Goal: Transaction & Acquisition: Purchase product/service

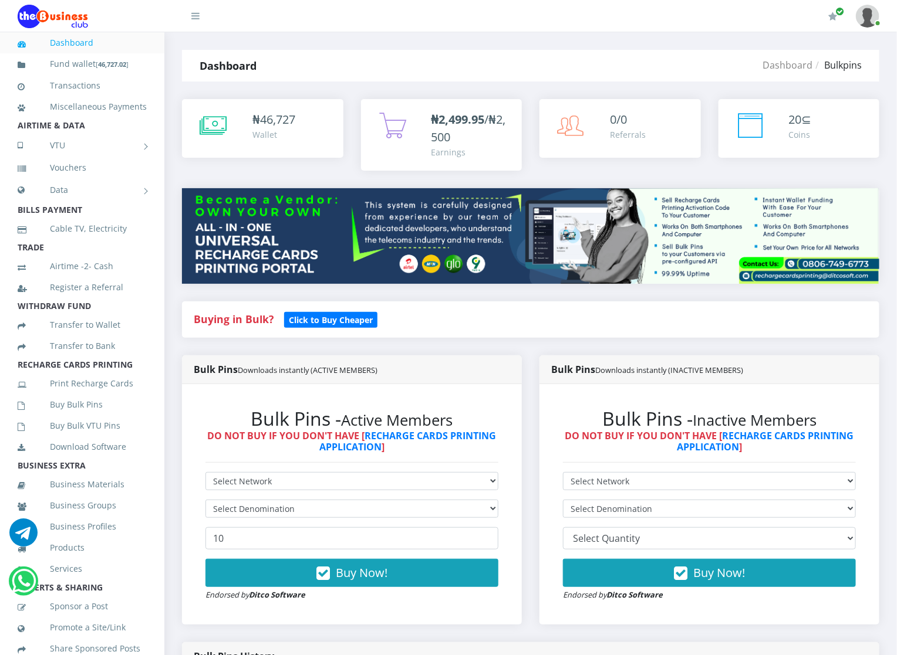
select select "MTN"
click at [205, 473] on select "Select Network MTN Globacom 9Mobile Airtel" at bounding box center [351, 481] width 293 height 18
click at [224, 506] on select "Select Denomination MTN NGN100 - ₦96.94 MTN NGN200 - ₦193.88 MTN NGN400 - ₦387.…" at bounding box center [351, 509] width 293 height 18
select select "484.7-500"
click at [205, 500] on select "Select Denomination MTN NGN100 - ₦96.94 MTN NGN200 - ₦193.88 MTN NGN400 - ₦387.…" at bounding box center [351, 509] width 293 height 18
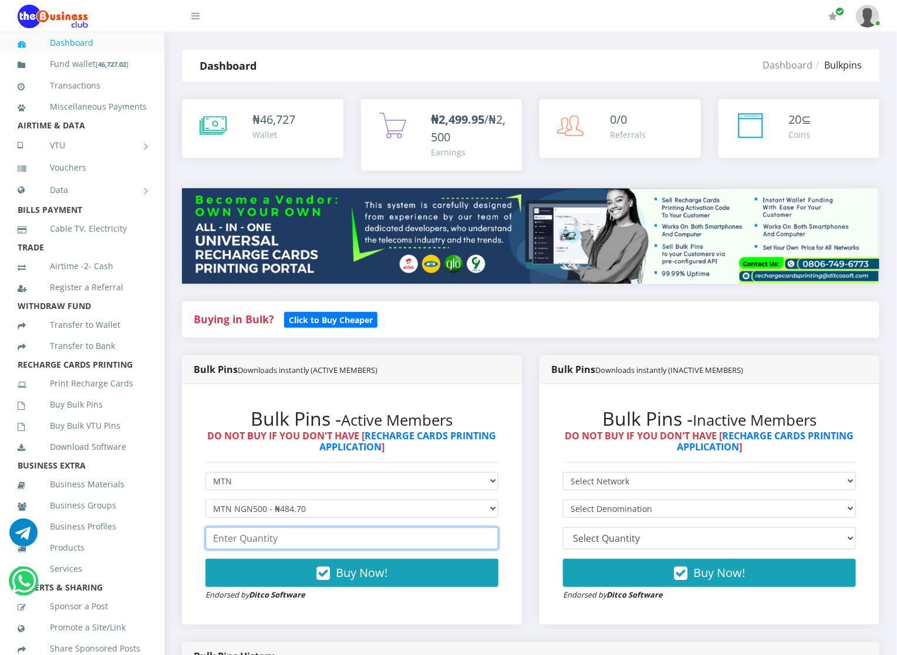
click at [228, 542] on input "number" at bounding box center [351, 538] width 293 height 22
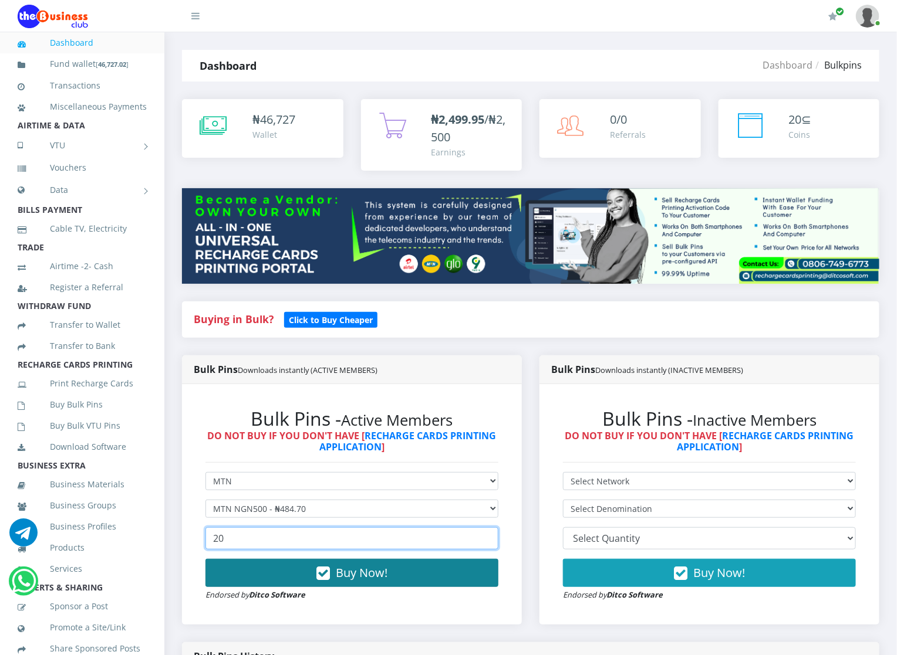
type input "20"
click at [229, 577] on button "Buy Now!" at bounding box center [351, 573] width 293 height 28
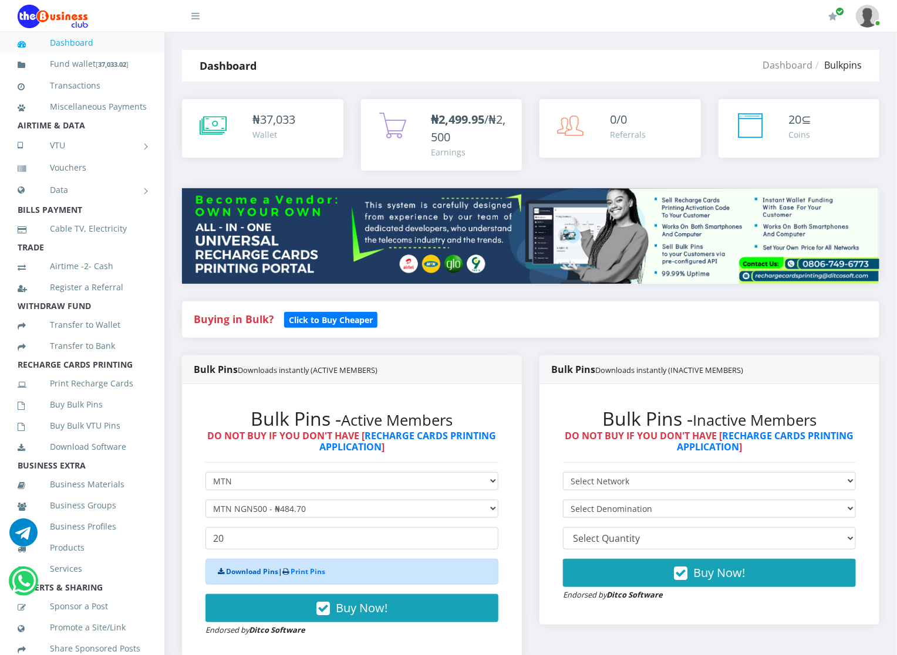
click at [234, 574] on link "Download Pins" at bounding box center [252, 572] width 52 height 10
click at [100, 418] on link "Buy Bulk Pins" at bounding box center [82, 404] width 129 height 27
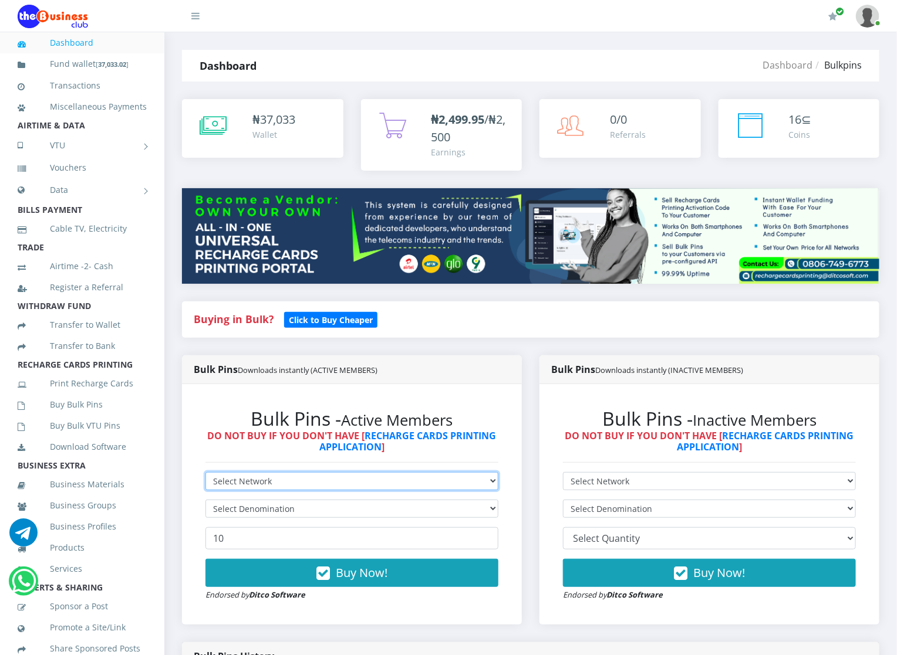
click at [215, 486] on select "Select Network MTN Globacom 9Mobile Airtel" at bounding box center [351, 481] width 293 height 18
select select "MTN"
click at [205, 473] on select "Select Network MTN Globacom 9Mobile Airtel" at bounding box center [351, 481] width 293 height 18
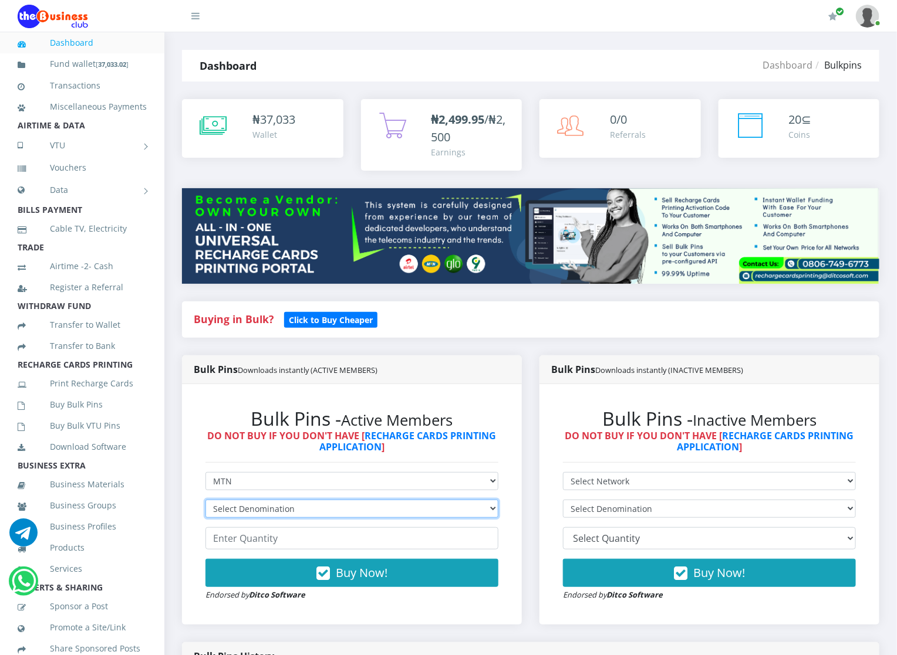
click at [222, 509] on select "Select Denomination MTN NGN100 - ₦96.94 MTN NGN200 - ₦193.88 MTN NGN400 - ₦387.…" at bounding box center [351, 509] width 293 height 18
select select "484.7-500"
click at [205, 500] on select "Select Denomination MTN NGN100 - ₦96.94 MTN NGN200 - ₦193.88 MTN NGN400 - ₦387.…" at bounding box center [351, 509] width 293 height 18
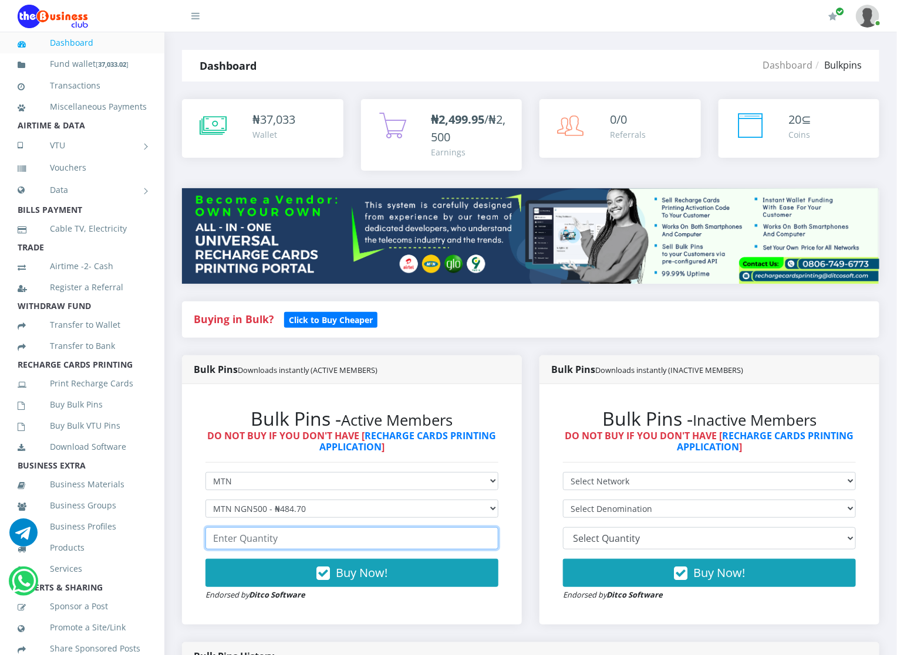
click at [218, 546] on input "number" at bounding box center [351, 538] width 293 height 22
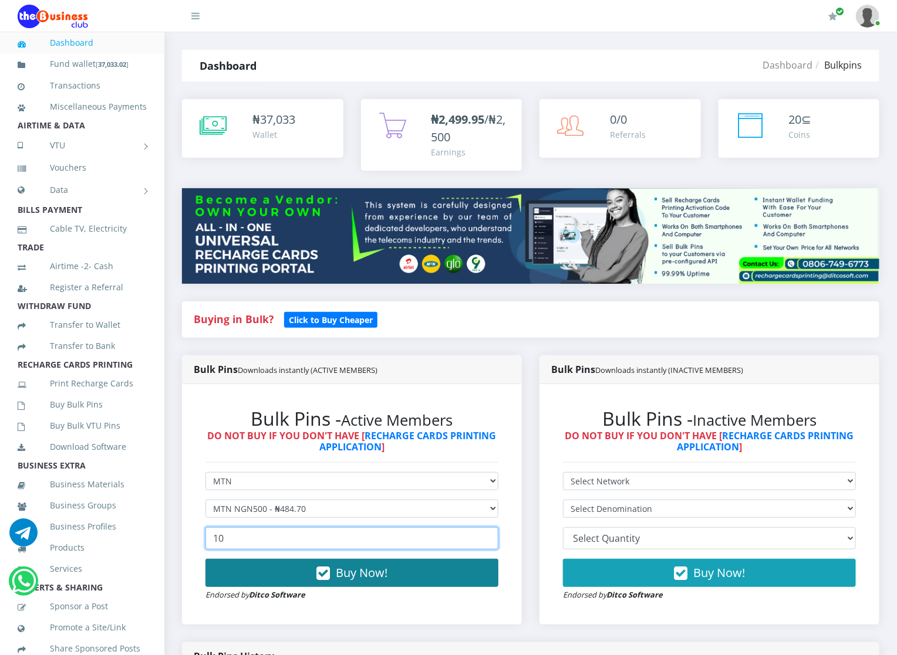
type input "10"
click at [229, 576] on button "Buy Now!" at bounding box center [351, 573] width 293 height 28
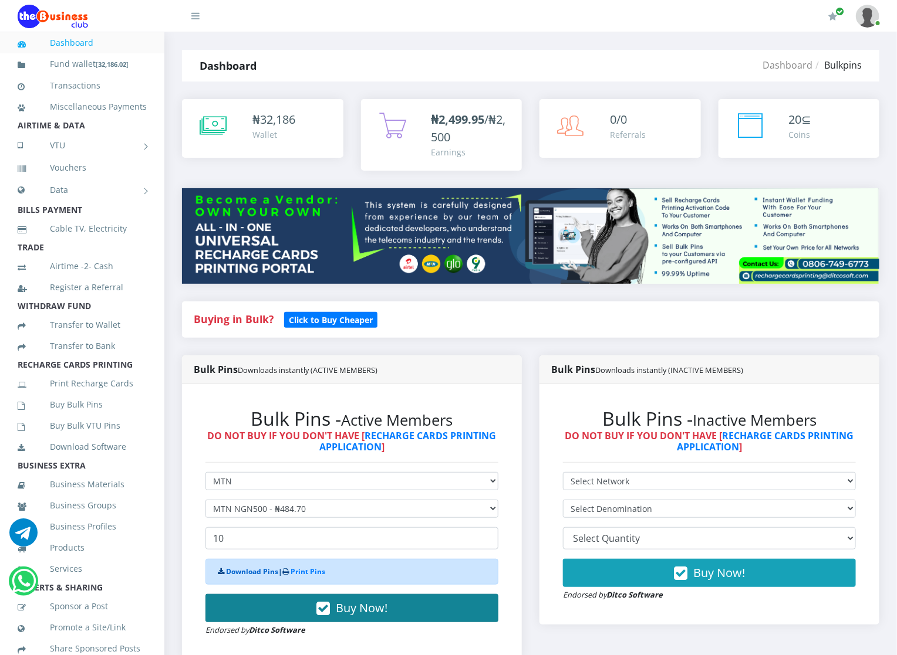
click at [229, 576] on link "Download Pins" at bounding box center [252, 572] width 52 height 10
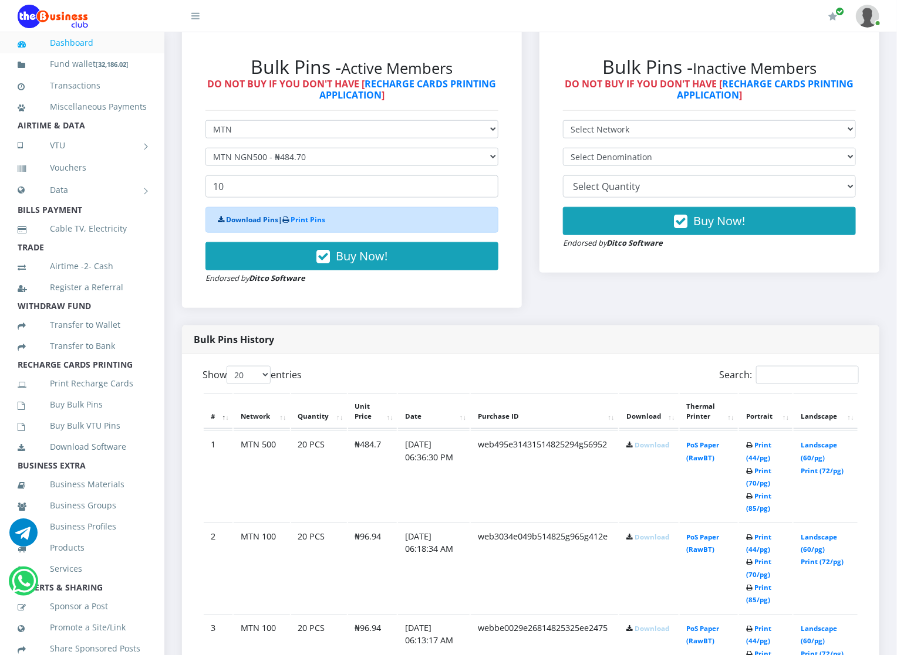
scroll to position [387, 0]
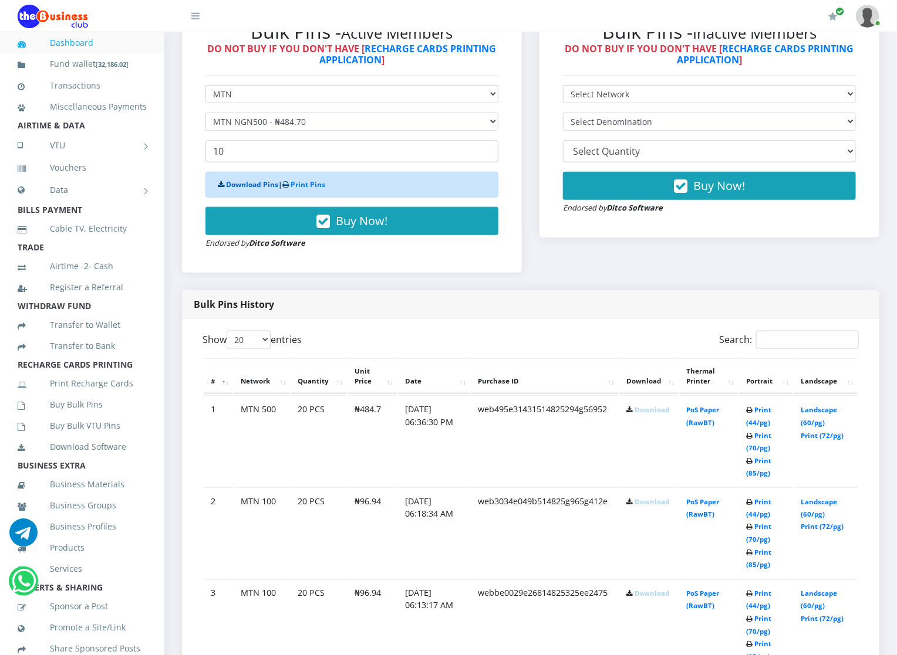
click at [234, 181] on link "Download Pins" at bounding box center [252, 185] width 52 height 10
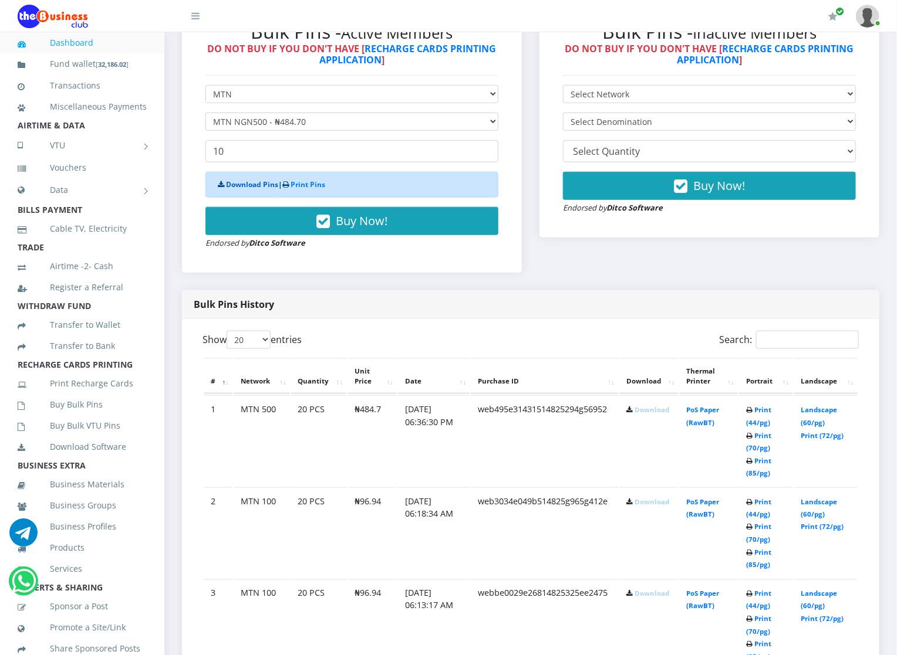
click at [234, 181] on link "Download Pins" at bounding box center [252, 185] width 52 height 10
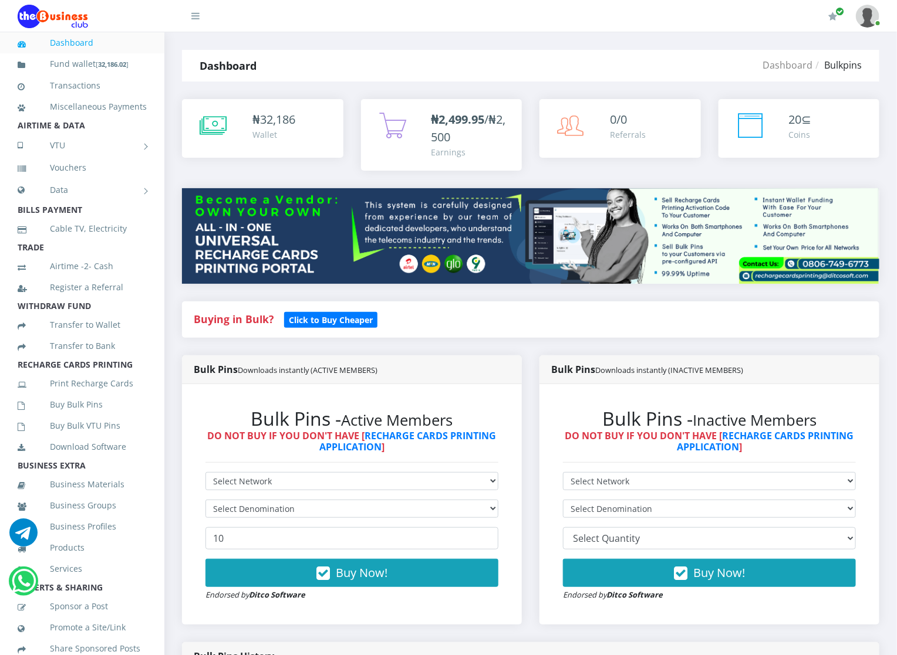
click at [468, 601] on div "Buy Now! Endorsed by Ditco Software" at bounding box center [351, 580] width 293 height 42
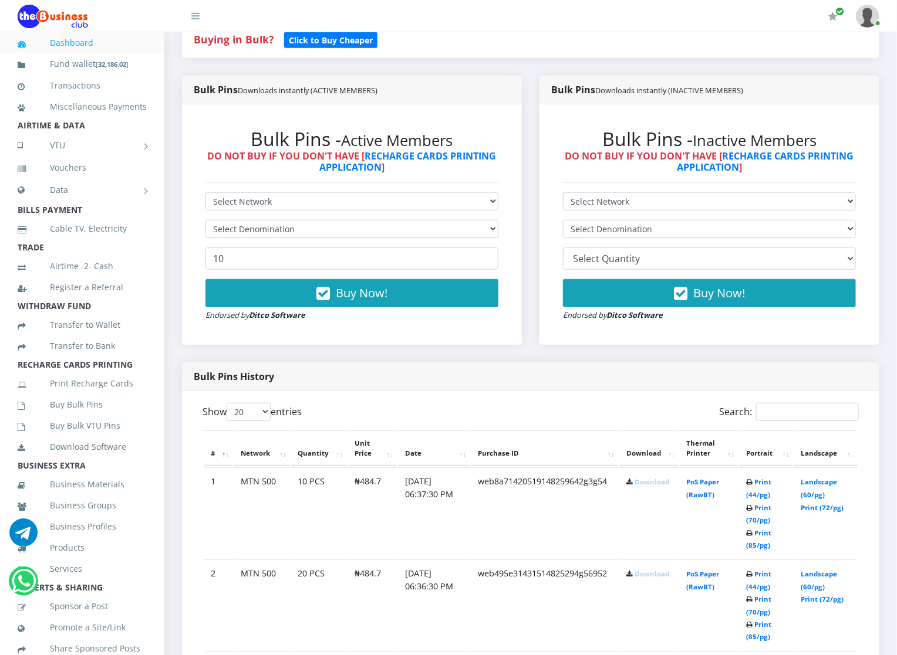
scroll to position [282, 0]
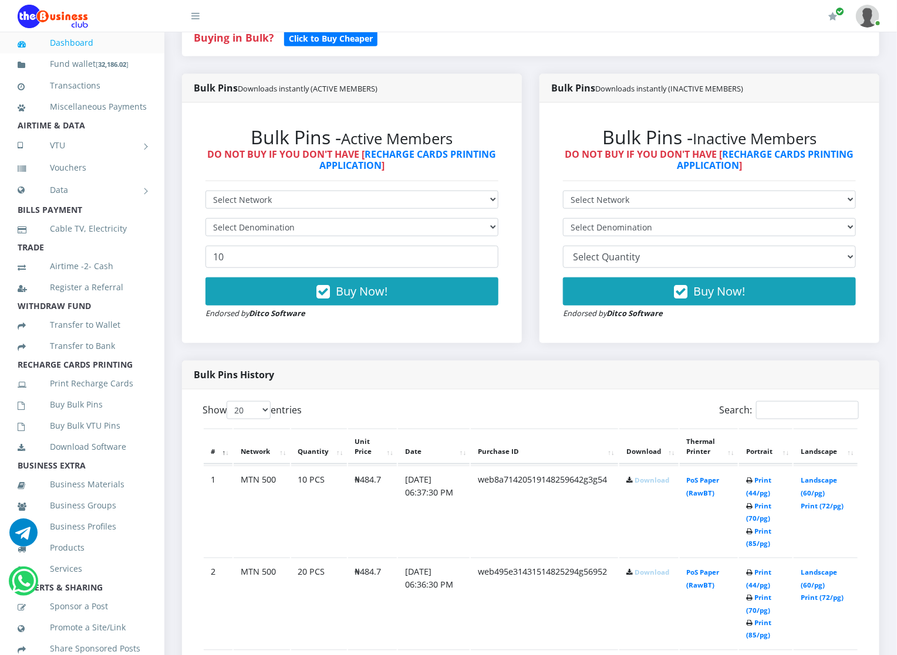
click at [636, 479] on link "Download" at bounding box center [651, 480] width 35 height 9
click at [640, 572] on link "Download" at bounding box center [651, 572] width 35 height 9
click at [634, 572] on link "Download" at bounding box center [651, 572] width 35 height 9
